Goal: Transaction & Acquisition: Purchase product/service

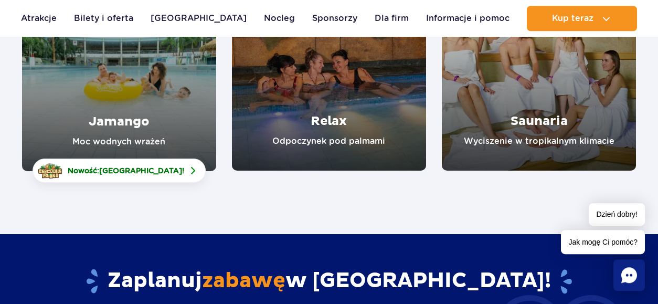
scroll to position [218, 0]
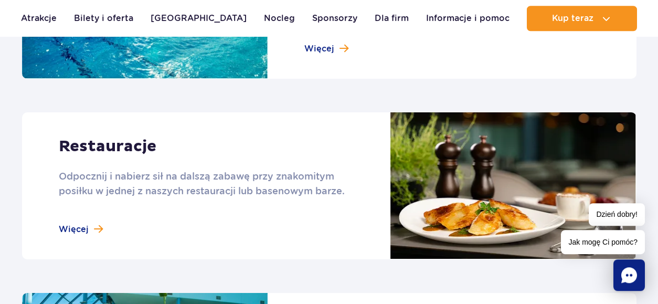
scroll to position [1031, 0]
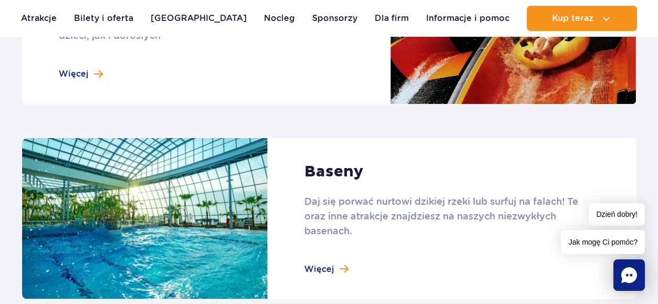
click at [328, 268] on link at bounding box center [329, 219] width 614 height 162
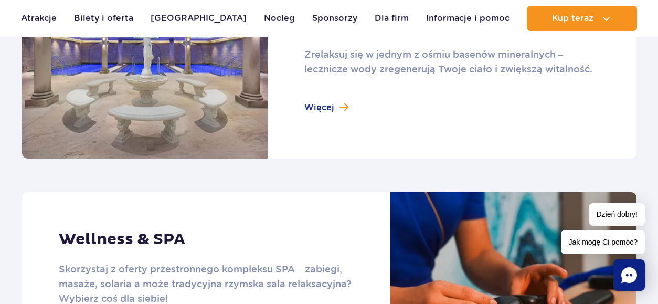
scroll to position [791, 0]
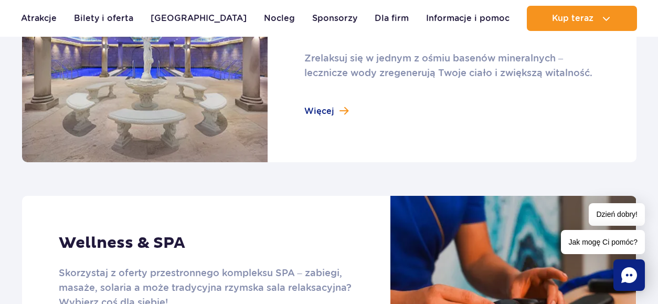
click at [331, 112] on link at bounding box center [329, 68] width 614 height 188
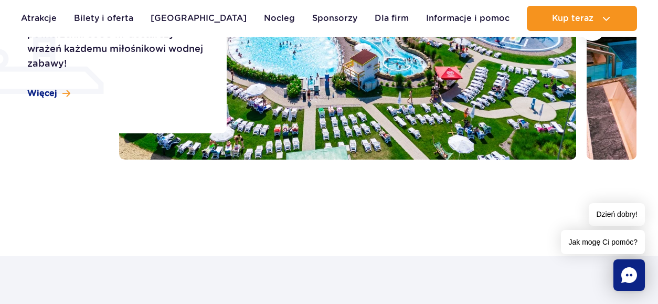
scroll to position [300, 0]
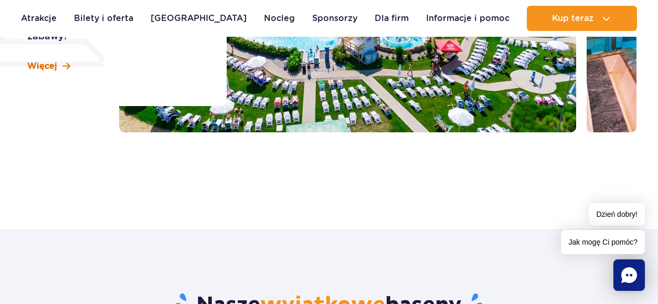
click at [50, 65] on span "Więcej" at bounding box center [42, 66] width 30 height 12
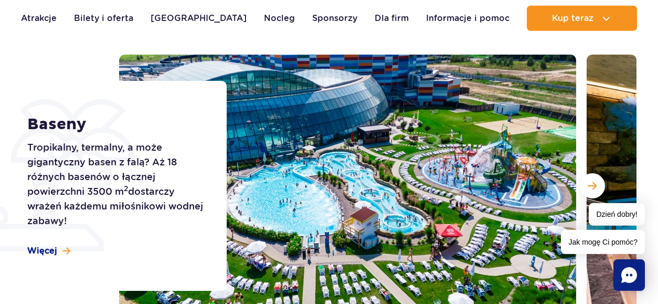
scroll to position [65, 0]
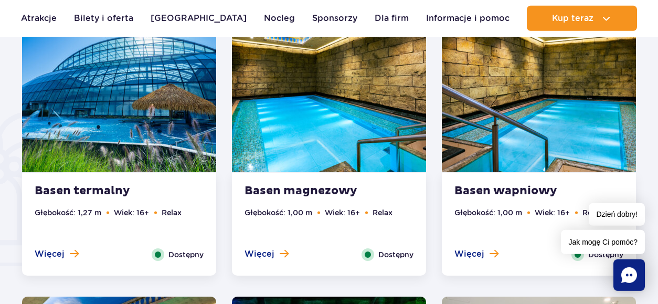
scroll to position [743, 0]
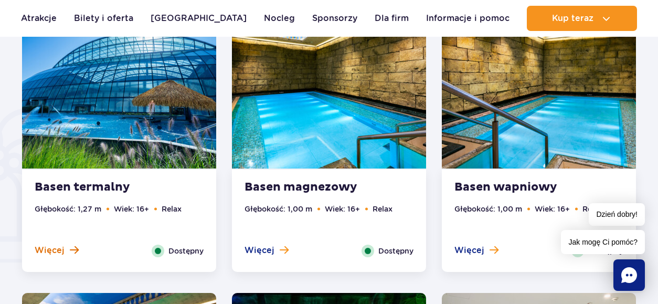
click at [59, 249] on span "Więcej" at bounding box center [50, 251] width 30 height 12
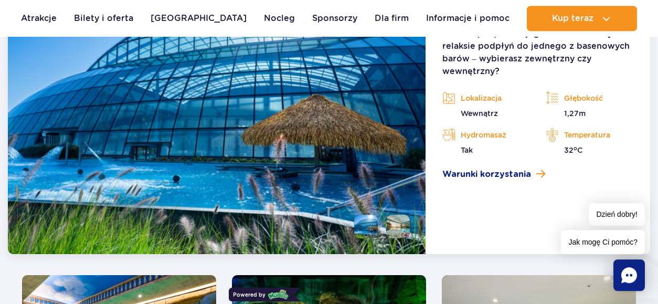
scroll to position [1085, 0]
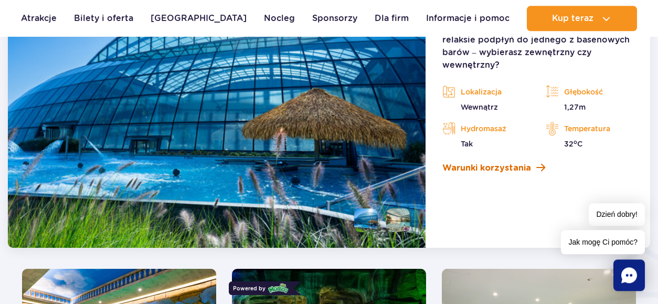
click at [511, 166] on span "Warunki korzystania" at bounding box center [486, 168] width 89 height 13
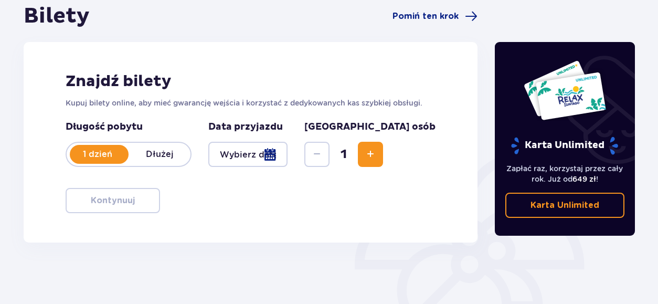
scroll to position [84, 0]
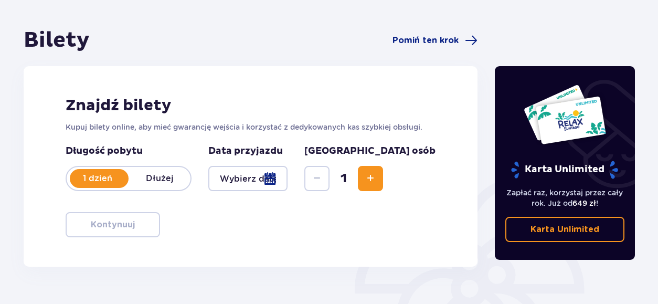
click at [288, 175] on div at bounding box center [247, 178] width 79 height 25
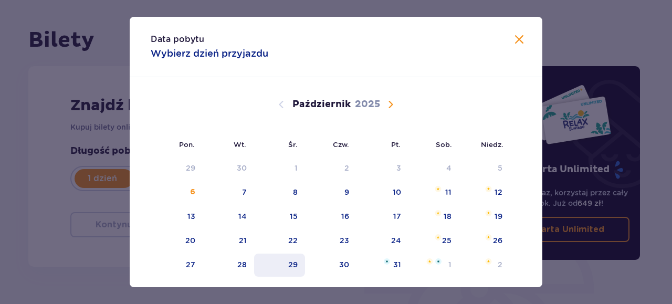
drag, startPoint x: 293, startPoint y: 264, endPoint x: 287, endPoint y: 263, distance: 6.4
click at [292, 264] on div "29" at bounding box center [279, 264] width 51 height 23
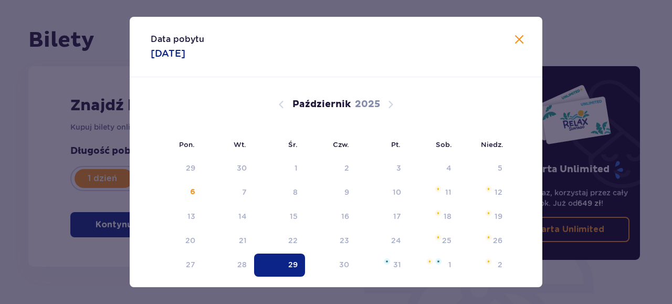
type input "29.10.25"
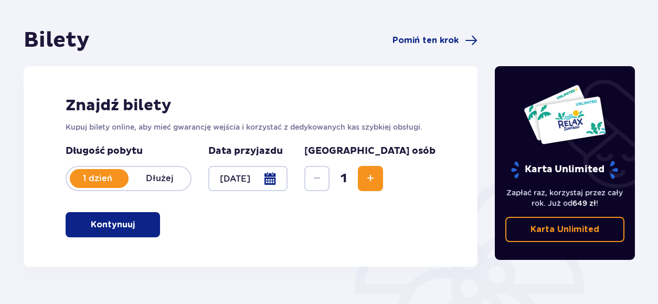
click at [377, 177] on span "Zwiększ" at bounding box center [370, 178] width 13 height 13
click at [115, 221] on p "Kontynuuj" at bounding box center [113, 225] width 44 height 12
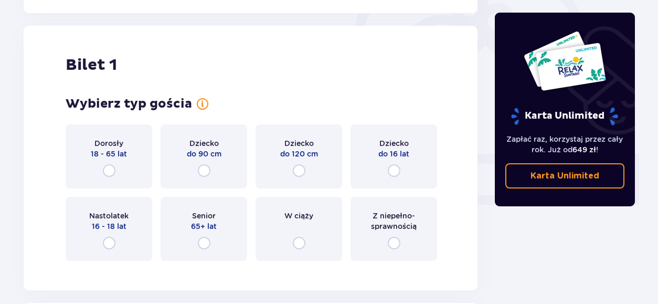
scroll to position [351, 0]
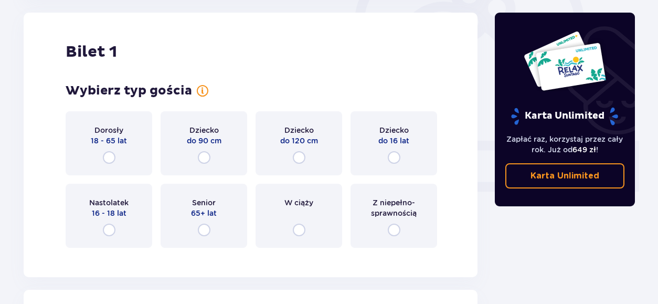
click at [206, 231] on input "radio" at bounding box center [204, 230] width 13 height 13
radio input "true"
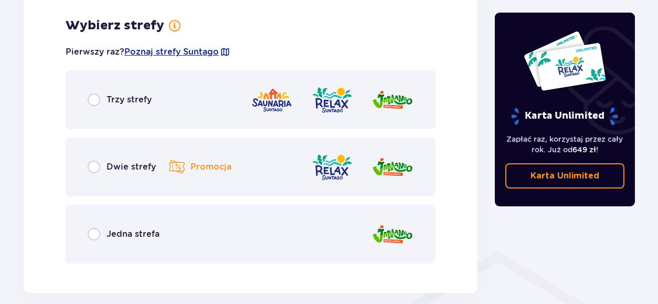
scroll to position [607, 0]
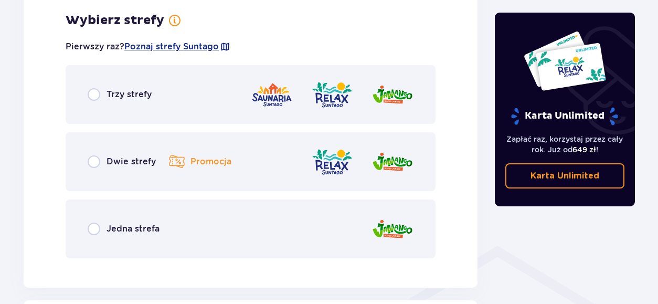
click at [95, 161] on input "radio" at bounding box center [94, 161] width 13 height 13
radio input "true"
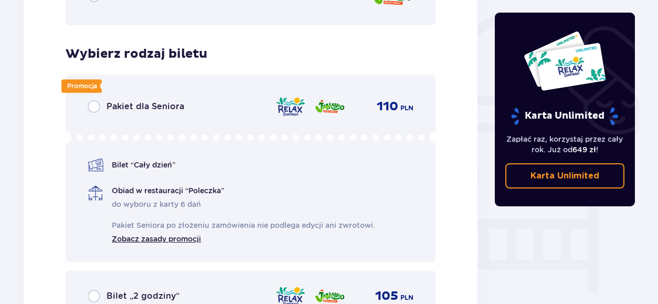
scroll to position [873, 0]
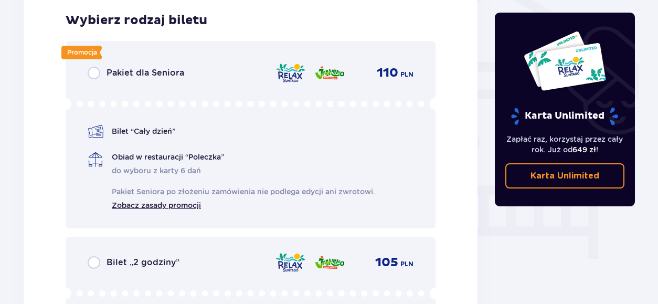
click at [94, 74] on input "radio" at bounding box center [94, 73] width 13 height 13
radio input "true"
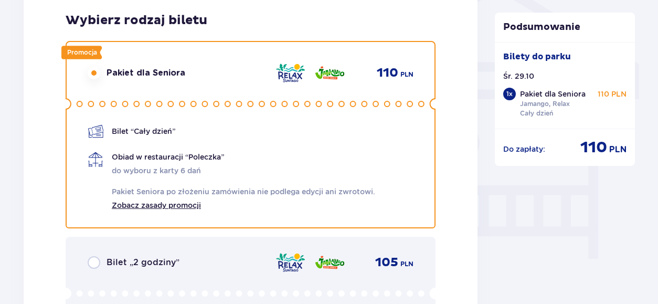
scroll to position [1392, 0]
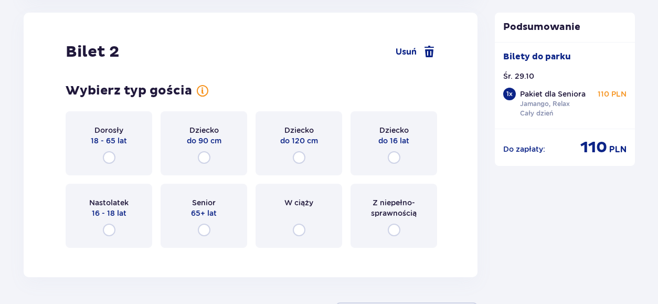
click at [205, 229] on input "radio" at bounding box center [204, 230] width 13 height 13
radio input "true"
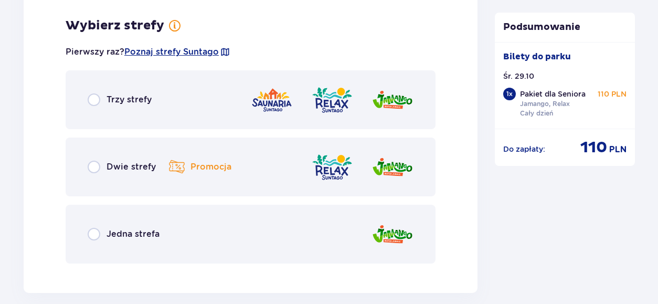
scroll to position [1648, 0]
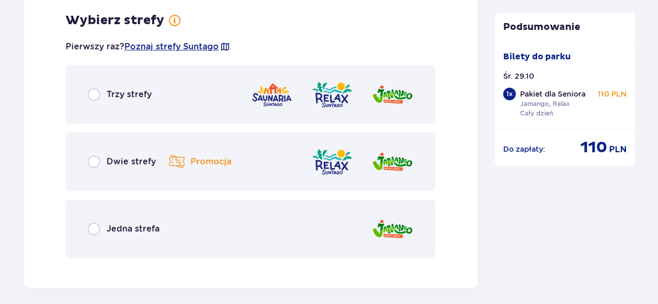
click at [97, 160] on input "radio" at bounding box center [94, 161] width 13 height 13
radio input "true"
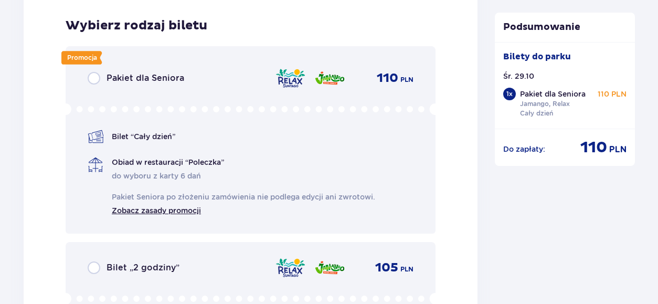
scroll to position [1914, 0]
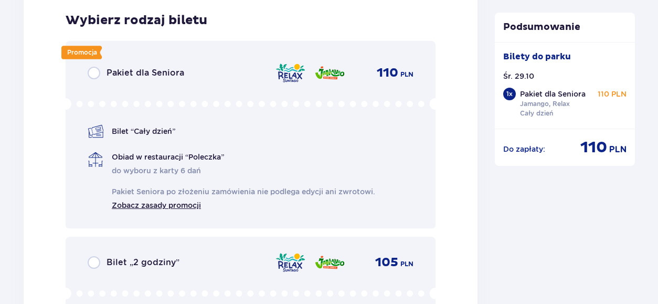
click at [97, 77] on input "radio" at bounding box center [94, 73] width 13 height 13
radio input "true"
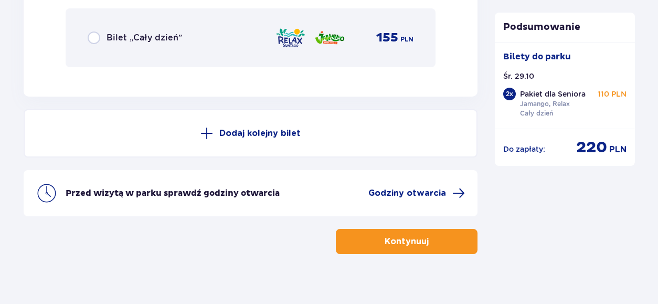
scroll to position [2349, 0]
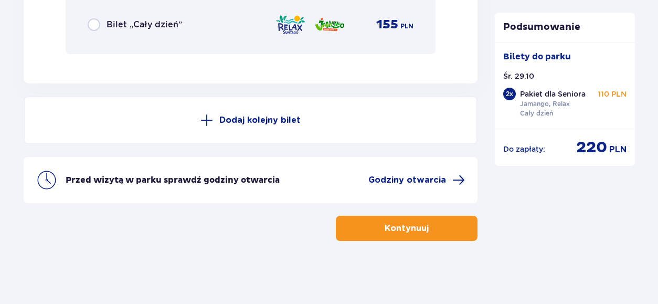
click at [412, 229] on p "Kontynuuj" at bounding box center [407, 228] width 44 height 12
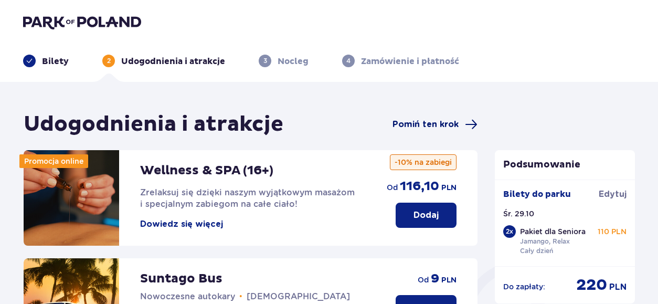
click at [434, 122] on span "Pomiń ten krok" at bounding box center [425, 125] width 66 height 12
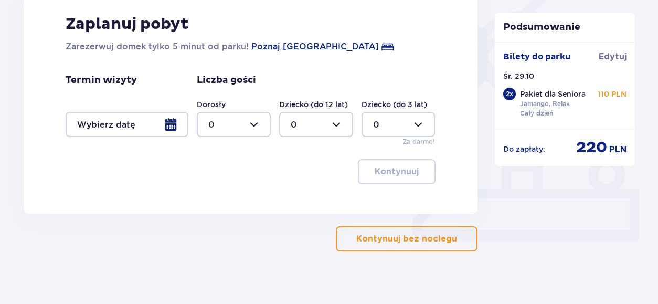
scroll to position [300, 0]
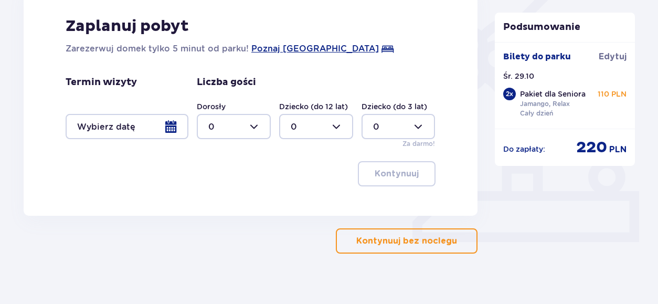
click at [402, 240] on p "Kontynuuj bez noclegu" at bounding box center [406, 241] width 101 height 12
